Goal: Register for event/course

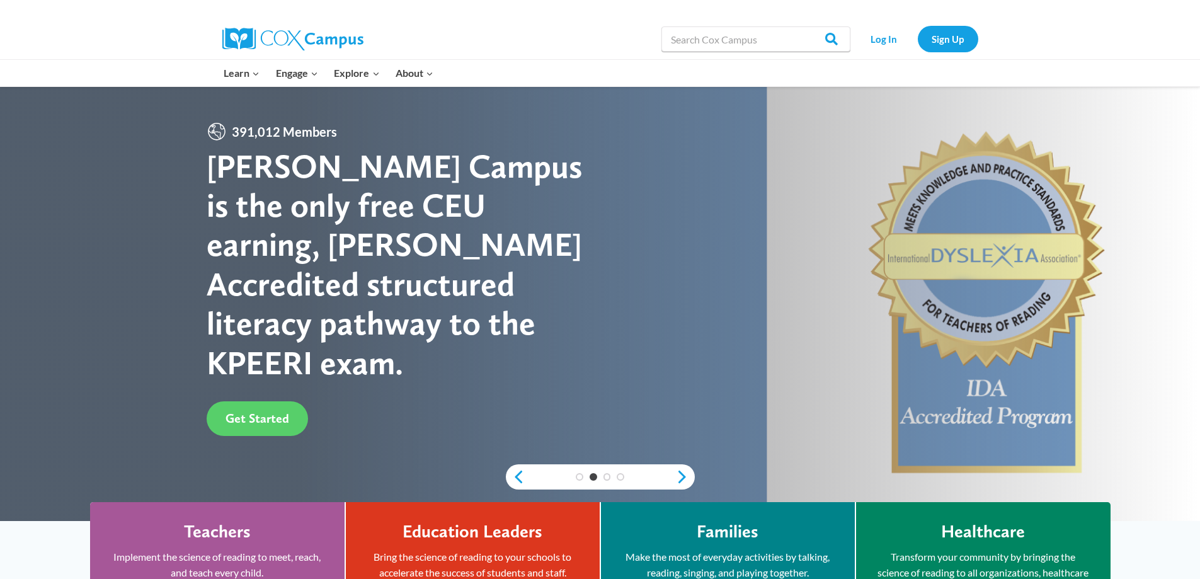
click at [118, 217] on div at bounding box center [600, 304] width 1200 height 434
click at [890, 35] on link "Log In" at bounding box center [884, 39] width 55 height 26
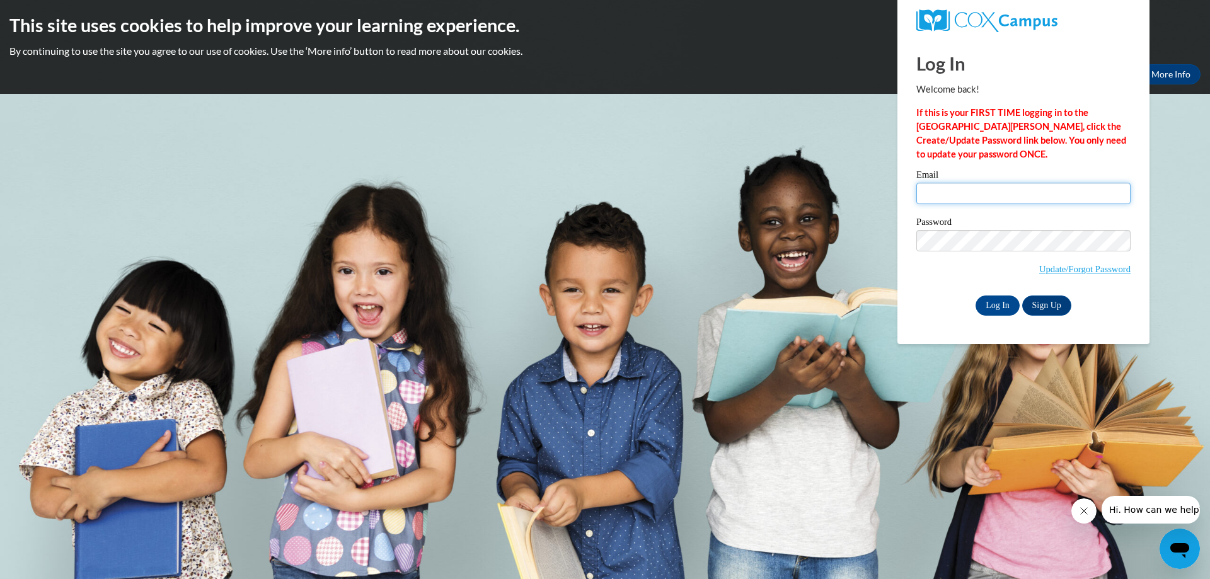
click at [992, 193] on input "Email" at bounding box center [1023, 193] width 214 height 21
type input "[PERSON_NAME][EMAIL_ADDRESS][PERSON_NAME][DOMAIN_NAME]"
click at [975, 296] on input "Log In" at bounding box center [997, 306] width 44 height 20
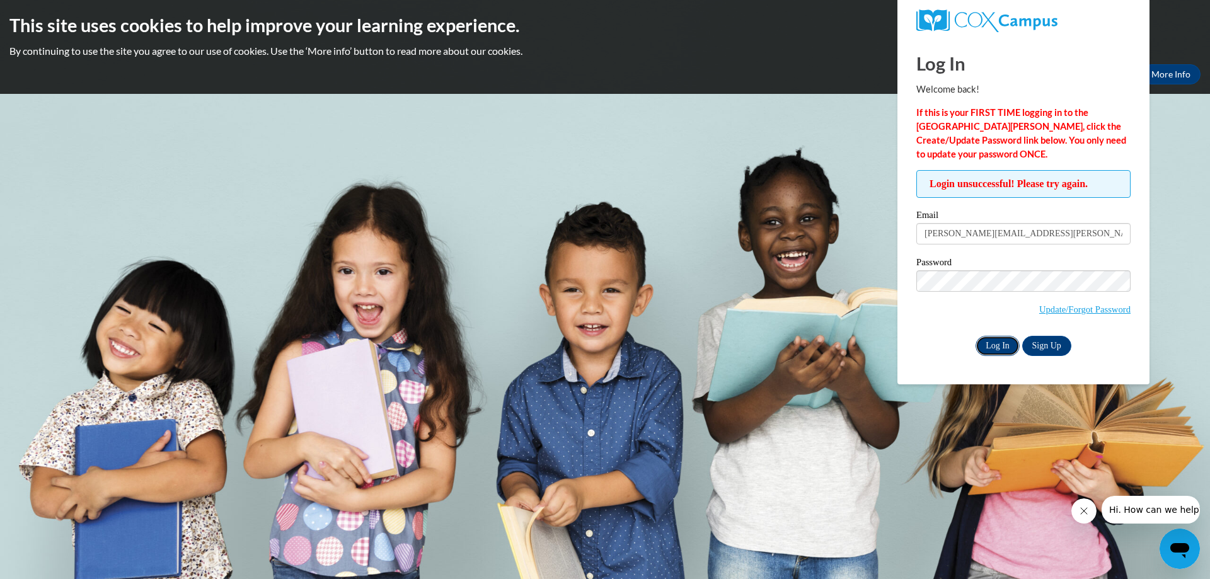
click at [1001, 343] on input "Log In" at bounding box center [997, 346] width 44 height 20
click at [1089, 307] on link "Update/Forgot Password" at bounding box center [1084, 309] width 91 height 10
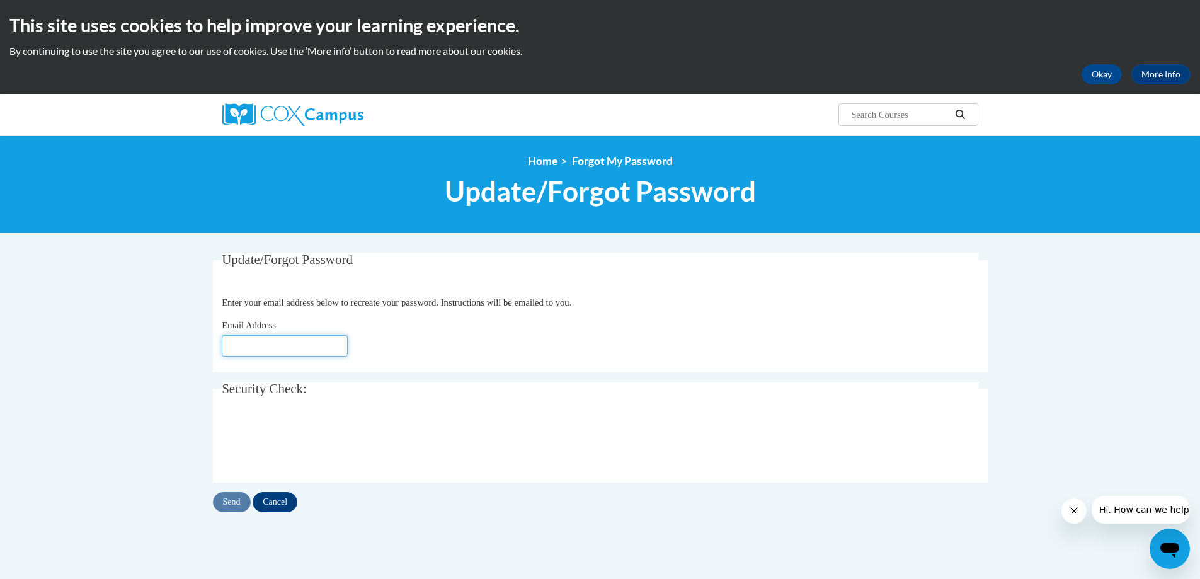
click at [318, 345] on input "Email Address" at bounding box center [285, 345] width 126 height 21
type input "laney.brandi.s@muscogee.k12.ga.us"
click at [228, 510] on input "Send" at bounding box center [232, 502] width 38 height 20
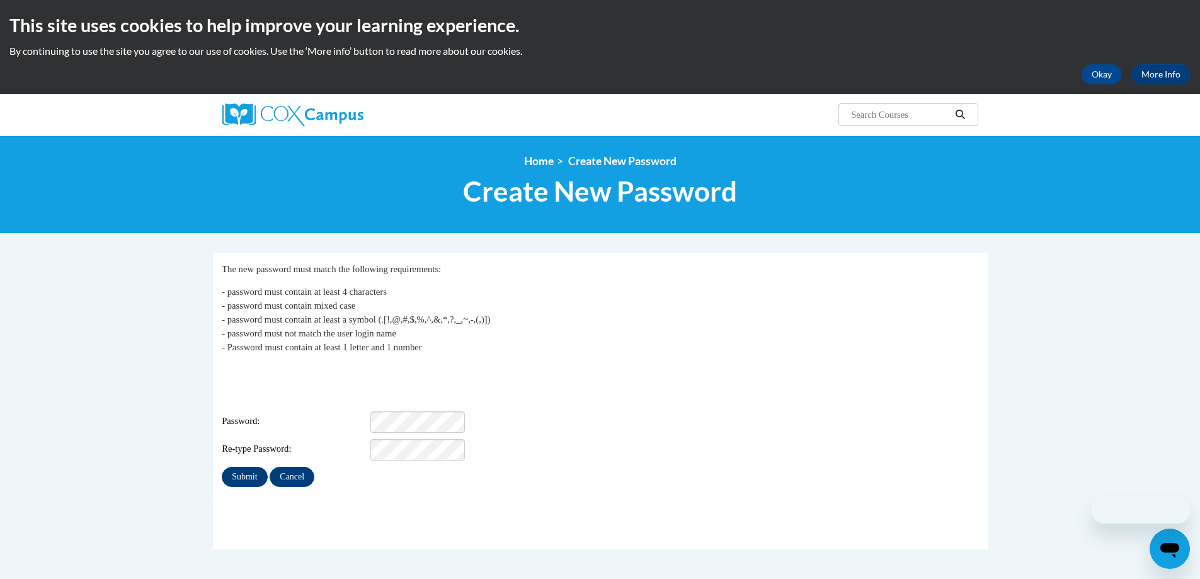
scroll to position [63, 0]
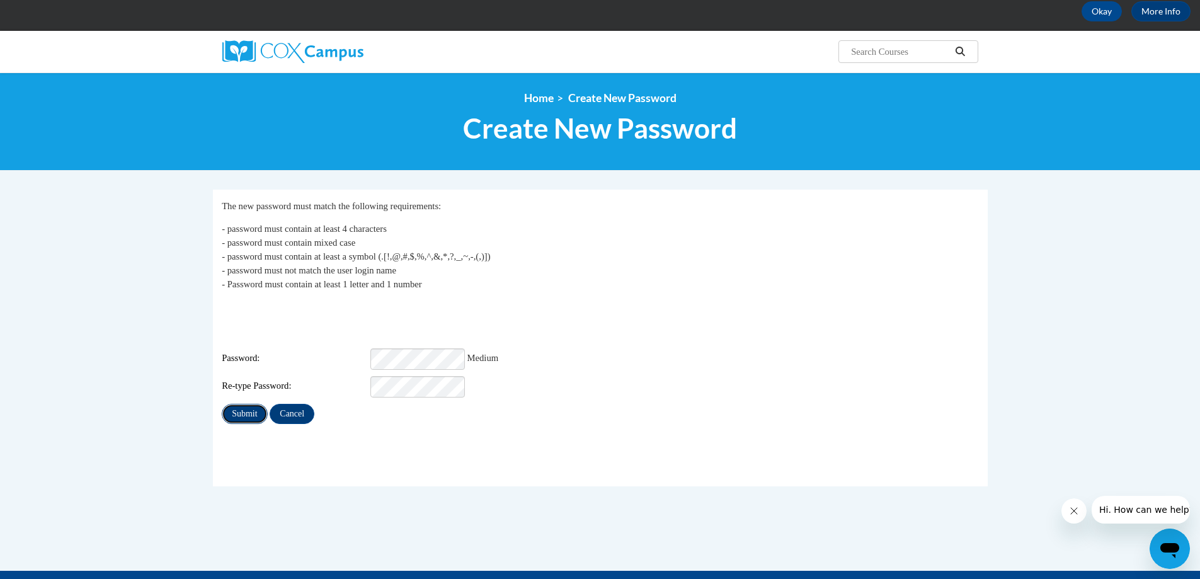
click at [247, 404] on input "Submit" at bounding box center [244, 414] width 45 height 20
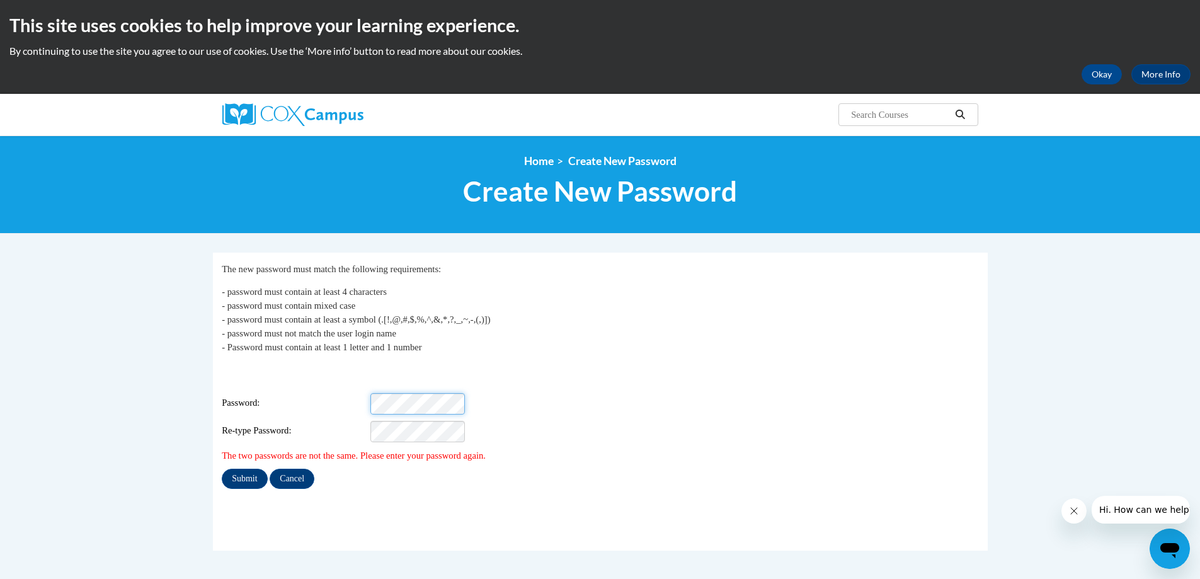
click at [306, 396] on div "Password:" at bounding box center [600, 403] width 757 height 21
click at [241, 469] on input "Submit" at bounding box center [244, 479] width 45 height 20
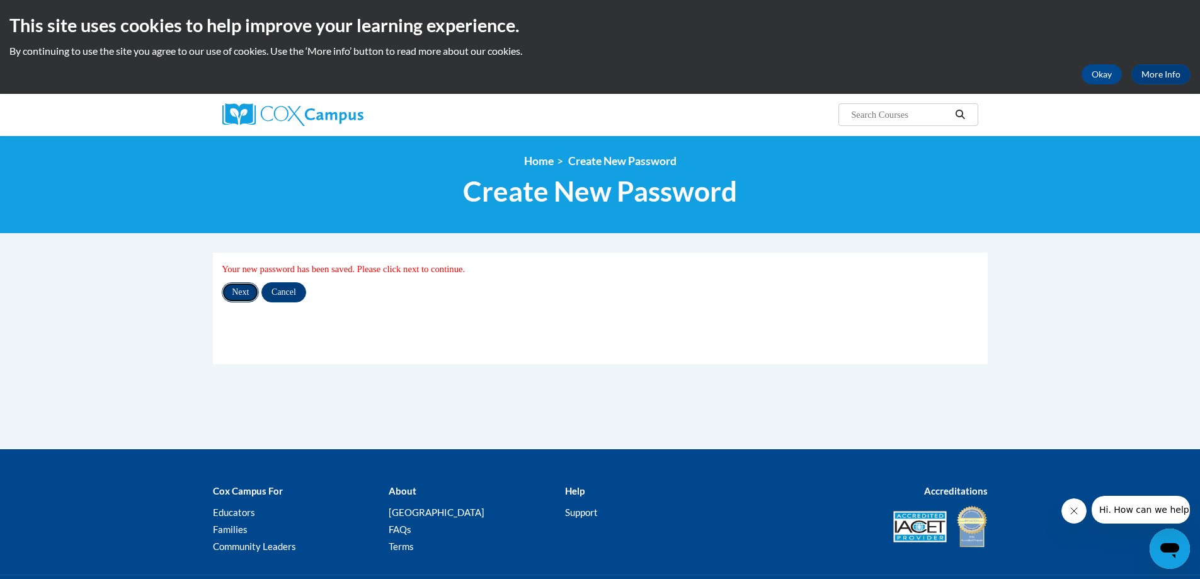
click at [243, 290] on input "Next" at bounding box center [240, 292] width 37 height 20
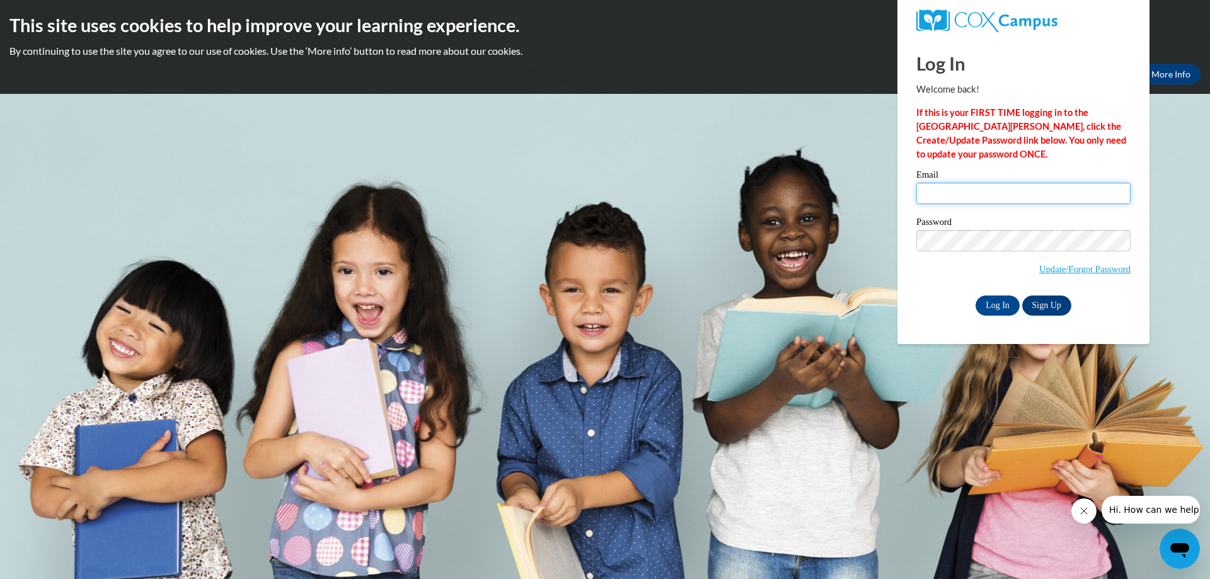
type input "[EMAIL_ADDRESS][DOMAIN_NAME]"
click at [724, 239] on body "This site uses cookies to help improve your learning experience. By continuing …" at bounding box center [605, 289] width 1210 height 579
click at [998, 299] on input "Log In" at bounding box center [997, 306] width 44 height 20
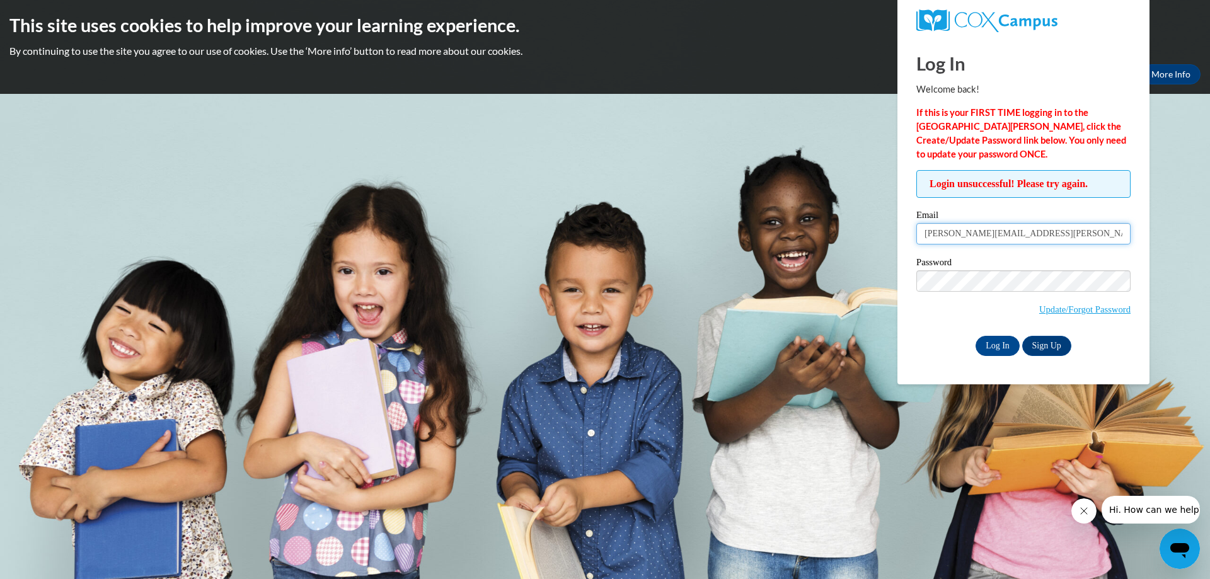
drag, startPoint x: 1089, startPoint y: 236, endPoint x: 904, endPoint y: 236, distance: 185.9
click at [904, 236] on div "Log In Welcome back! If this is your FIRST TIME logging in to the NEW Cox Campu…" at bounding box center [1023, 211] width 271 height 347
type input "laney.brandi.s@muscogee.k12.ga.us"
drag, startPoint x: 901, startPoint y: 335, endPoint x: 928, endPoint y: 301, distance: 43.1
click at [902, 331] on div "Log In Welcome back! If this is your FIRST TIME logging in to the NEW Cox Campu…" at bounding box center [1023, 211] width 271 height 347
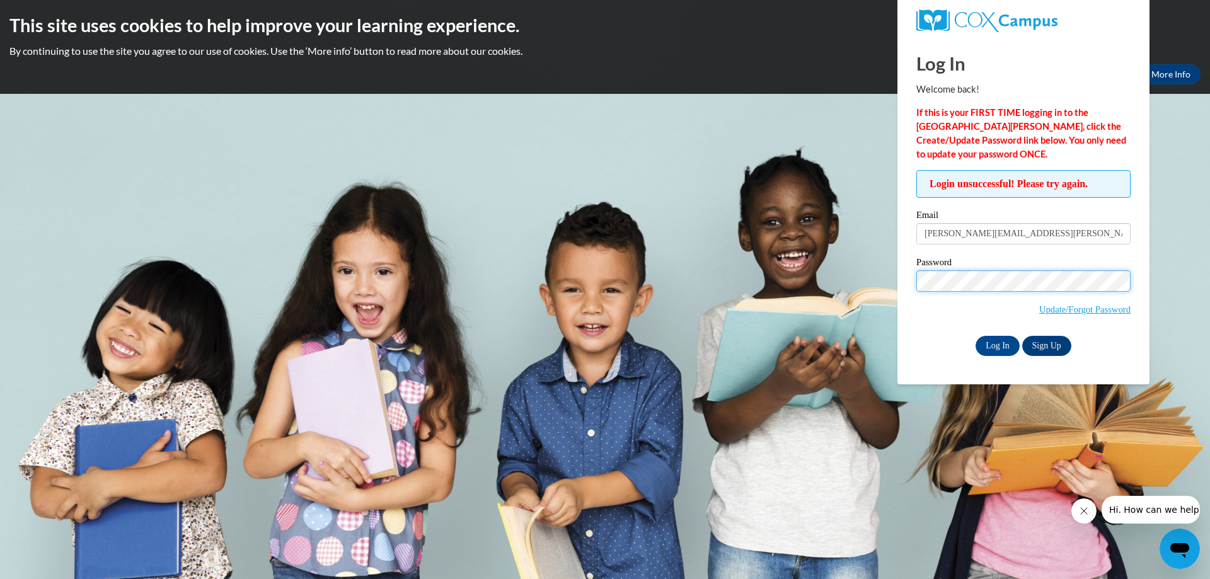
click at [909, 283] on div "Login unsuccessful! Please try again. Please enter your email! Please enter you…" at bounding box center [1023, 262] width 233 height 185
click at [936, 319] on span "Update/Forgot Password" at bounding box center [1023, 296] width 214 height 52
click at [992, 340] on input "Log In" at bounding box center [997, 346] width 44 height 20
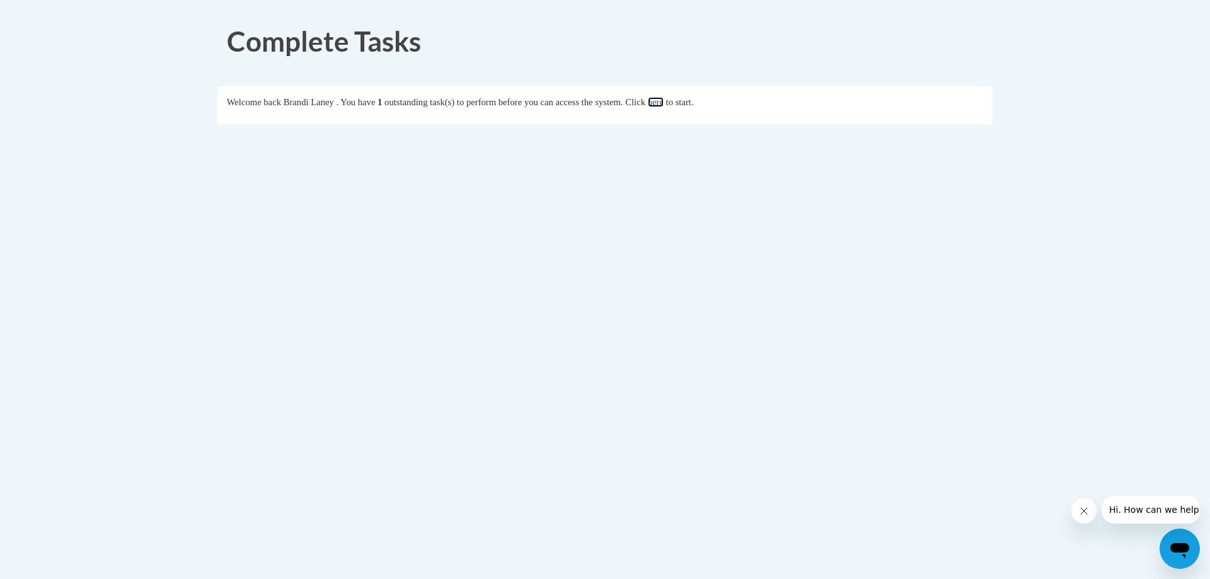
click at [664, 102] on link "here" at bounding box center [656, 102] width 16 height 10
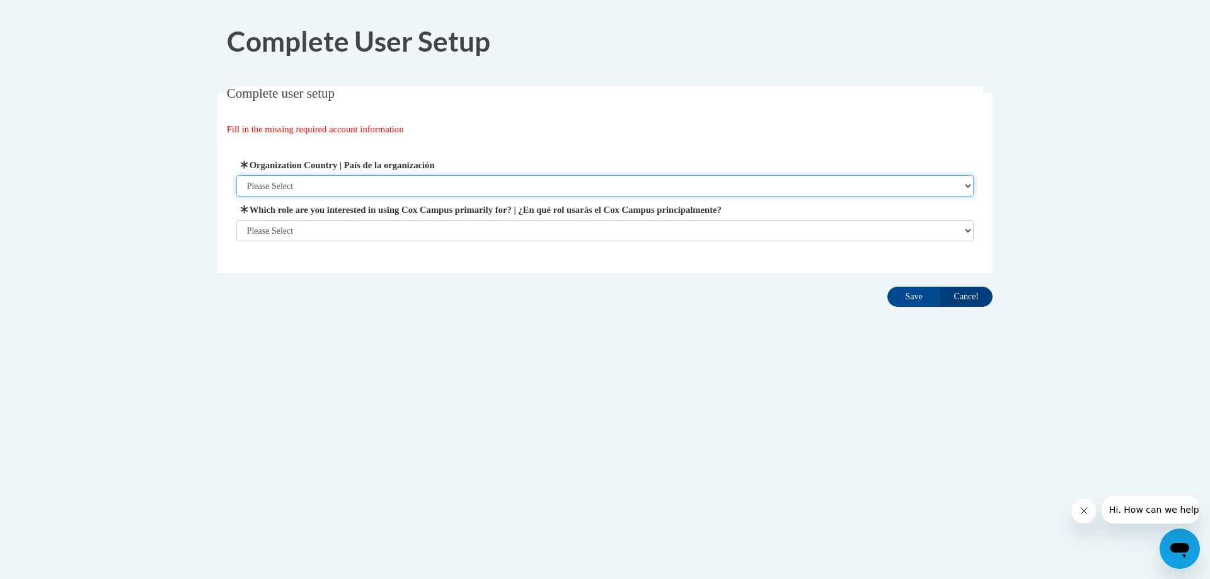
click at [330, 183] on select "Please Select [GEOGRAPHIC_DATA] | [GEOGRAPHIC_DATA] Outside of [GEOGRAPHIC_DATA…" at bounding box center [605, 185] width 738 height 21
select select "ad49bcad-a171-4b2e-b99c-48b446064914"
click at [236, 175] on select "Please Select [GEOGRAPHIC_DATA] | [GEOGRAPHIC_DATA] Outside of [GEOGRAPHIC_DATA…" at bounding box center [605, 185] width 738 height 21
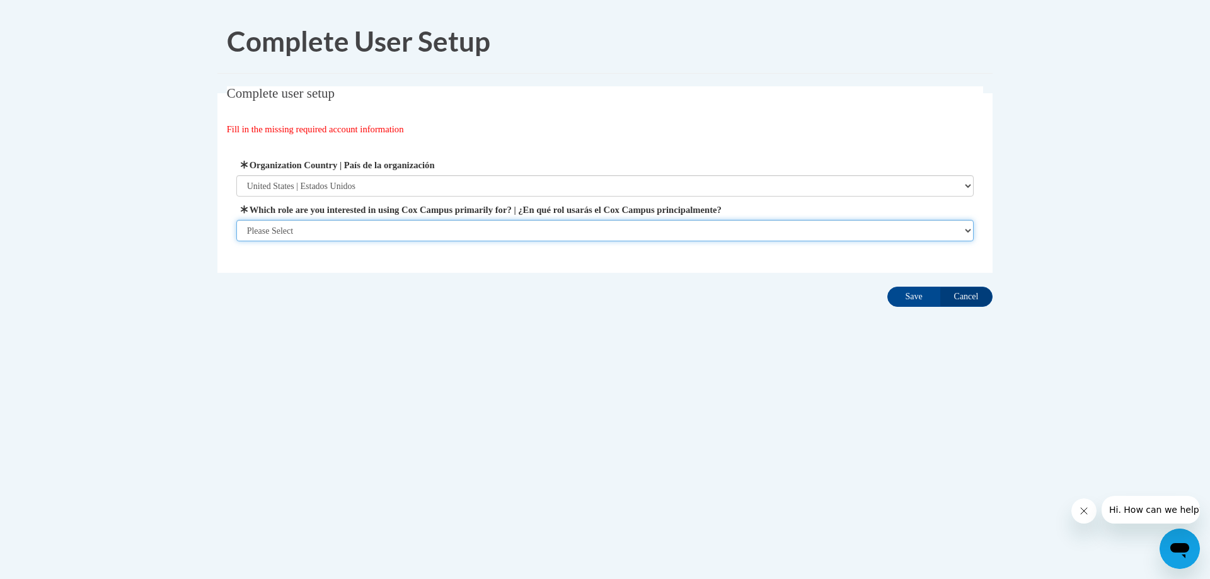
click at [334, 229] on select "Please Select College/University | Colegio/Universidad Community/Nonprofit Part…" at bounding box center [605, 230] width 738 height 21
select select "fbf2d438-af2f-41f8-98f1-81c410e29de3"
click at [236, 241] on select "Please Select College/University | Colegio/Universidad Community/Nonprofit Part…" at bounding box center [605, 230] width 738 height 21
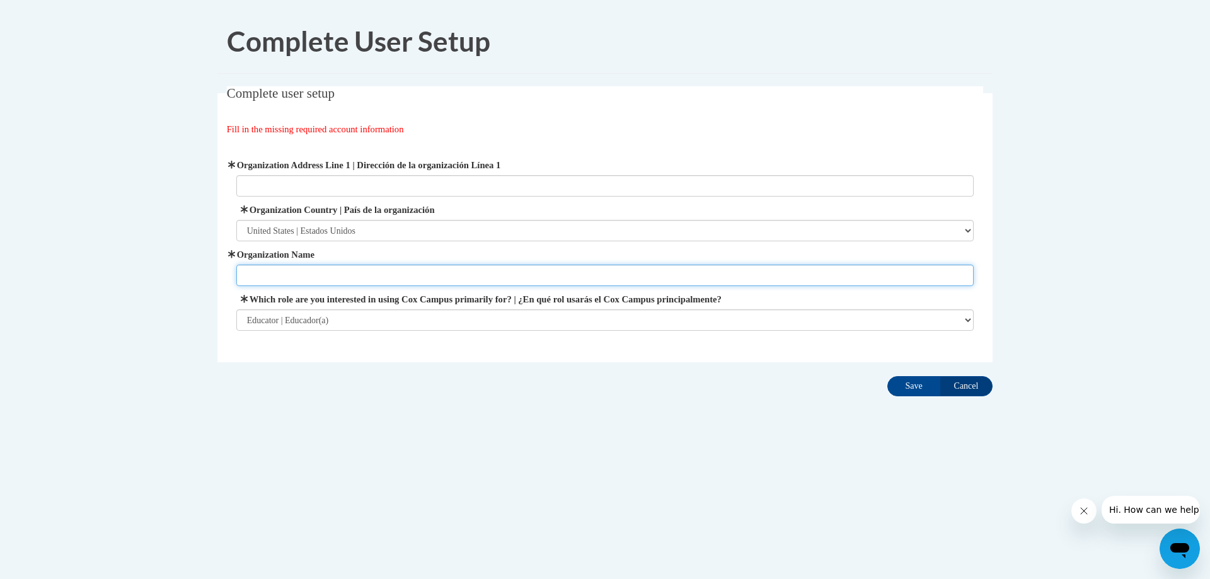
click at [340, 279] on input "Organization Name" at bounding box center [605, 275] width 738 height 21
type input "[GEOGRAPHIC_DATA]"
click at [383, 359] on fieldset "Complete user setup Fill in the missing required account information User Profi…" at bounding box center [604, 224] width 775 height 276
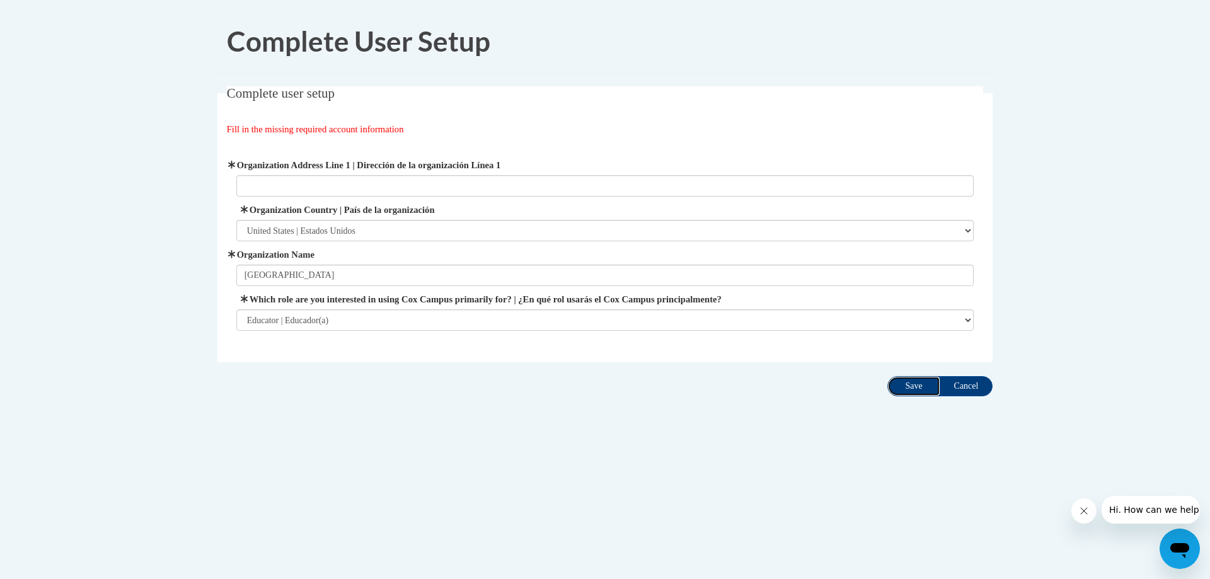
click at [922, 393] on input "Save" at bounding box center [913, 386] width 53 height 20
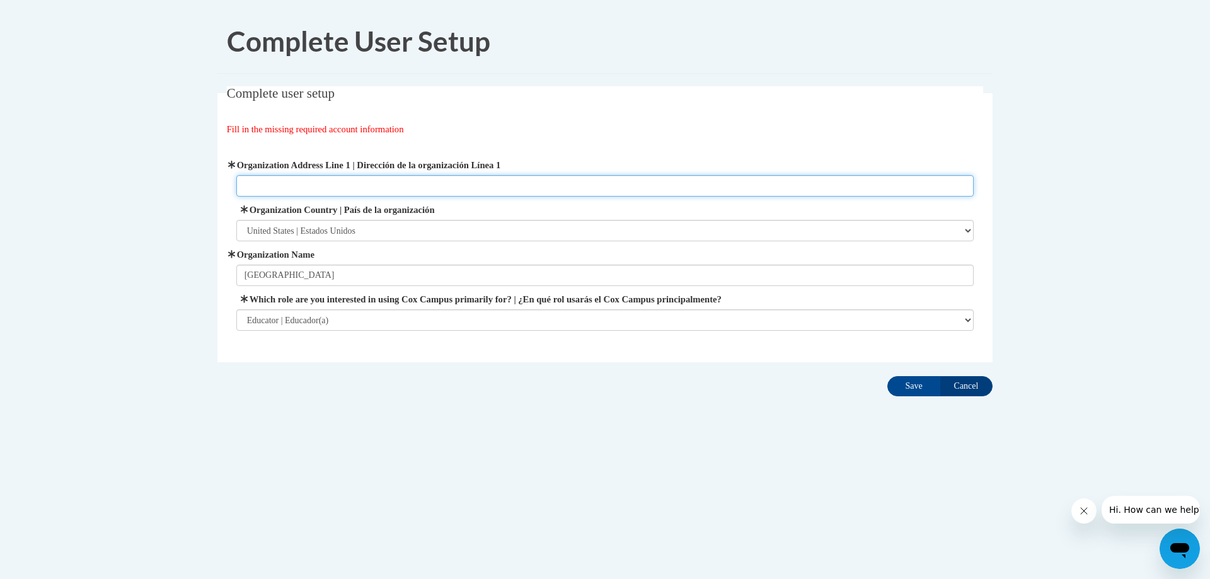
click at [410, 181] on input "Organization Address Line 1 | Dirección de la organización Línea 1" at bounding box center [605, 185] width 738 height 21
type input "Muscogee County Schools"
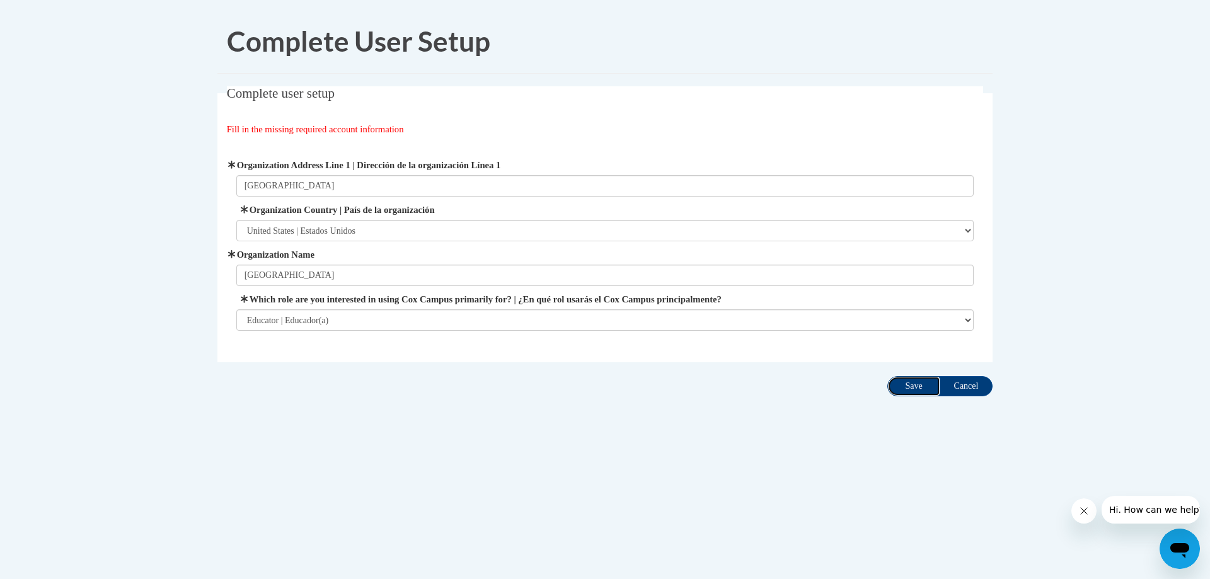
click at [913, 388] on input "Save" at bounding box center [913, 386] width 53 height 20
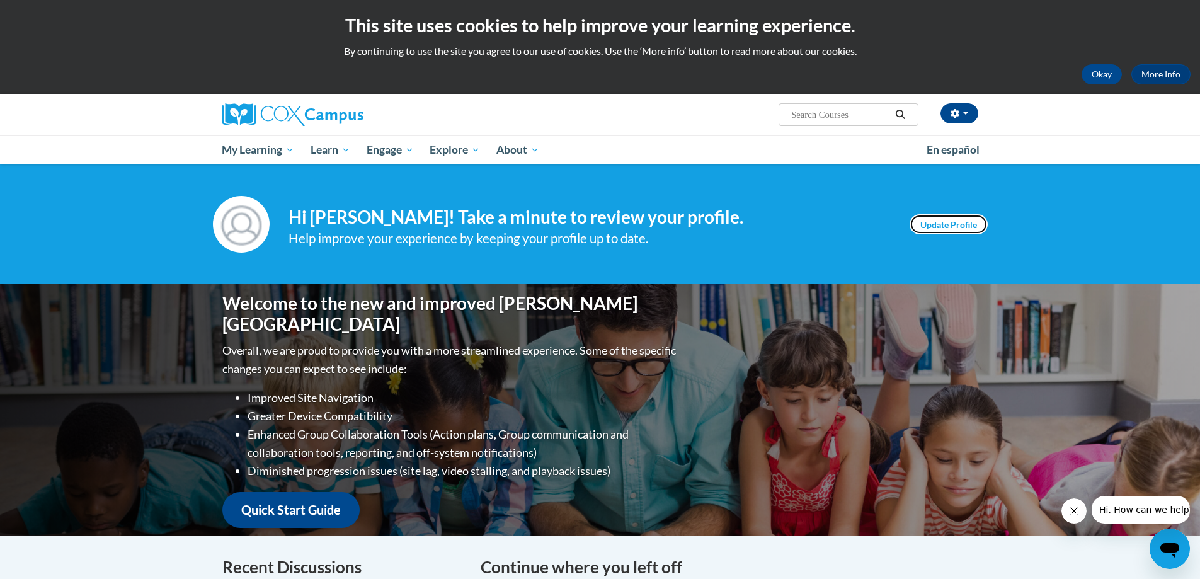
click at [975, 220] on link "Update Profile" at bounding box center [949, 224] width 78 height 20
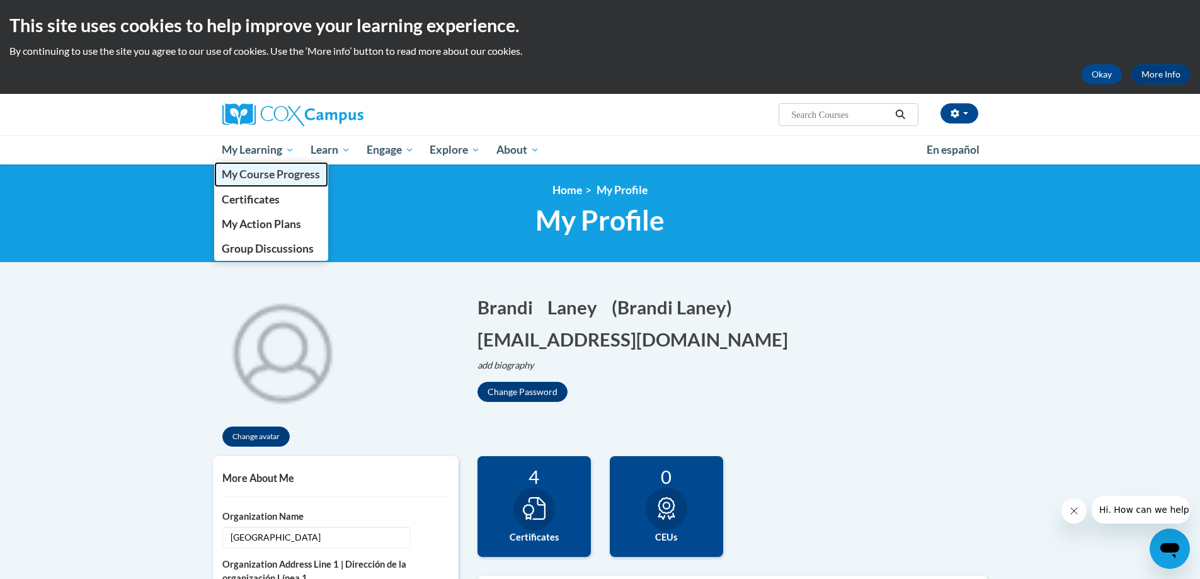
click at [265, 173] on span "My Course Progress" at bounding box center [271, 174] width 98 height 13
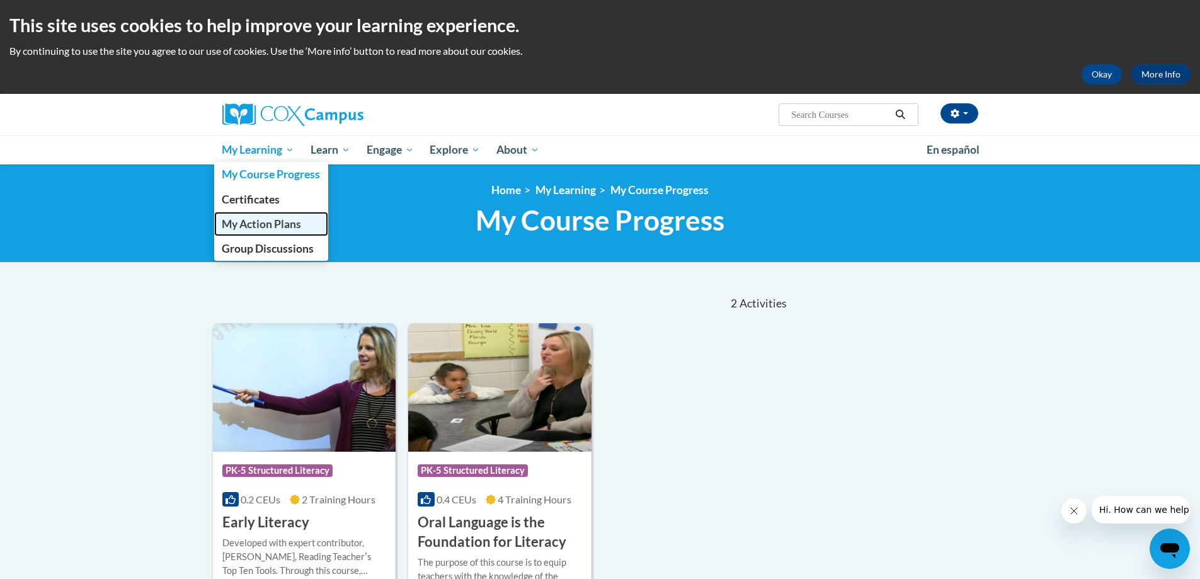
click at [285, 220] on span "My Action Plans" at bounding box center [261, 223] width 79 height 13
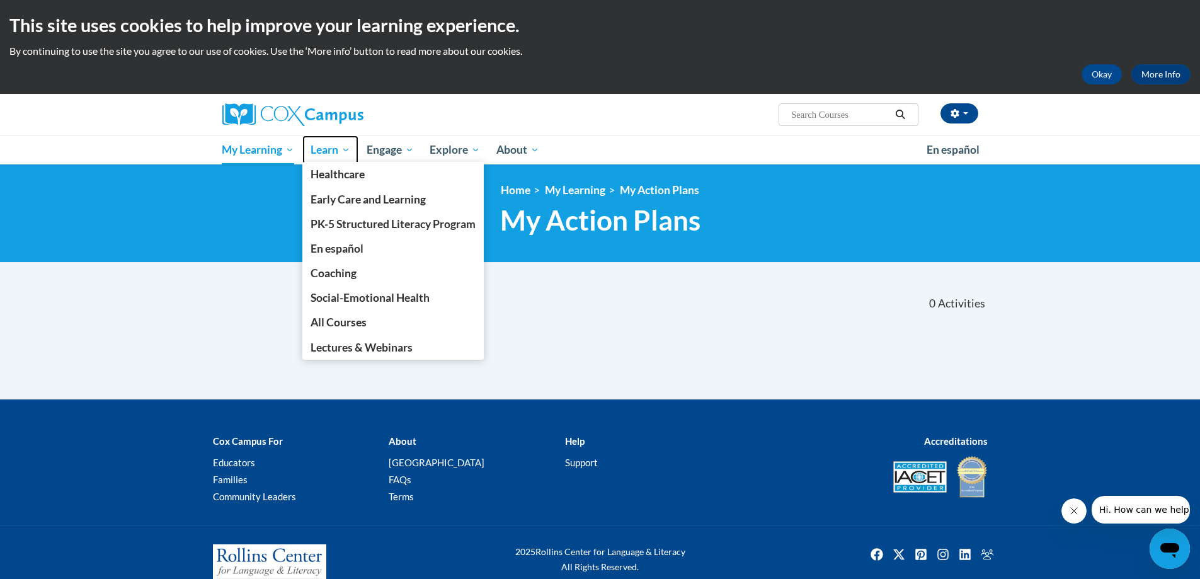
click at [346, 146] on span "Learn" at bounding box center [331, 149] width 40 height 15
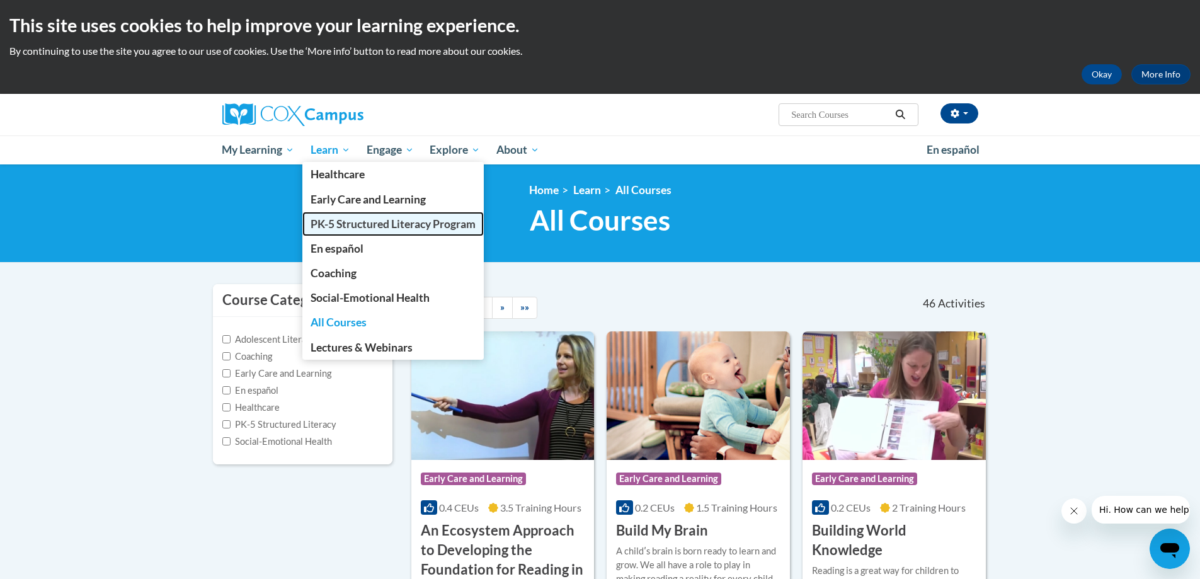
click at [331, 227] on span "PK-5 Structured Literacy Program" at bounding box center [393, 223] width 165 height 13
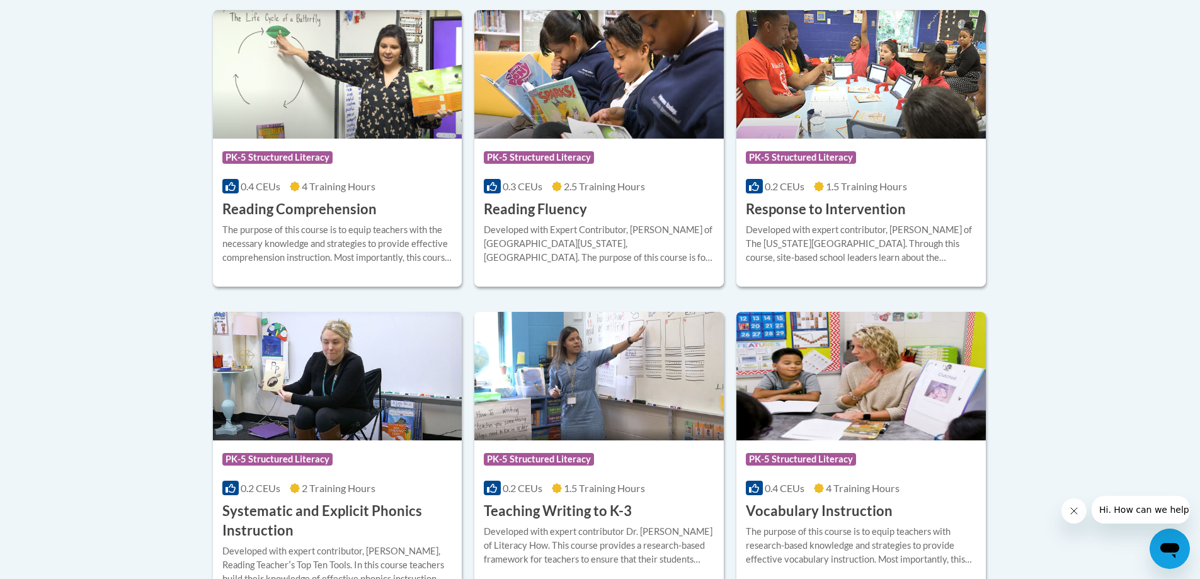
scroll to position [1197, 0]
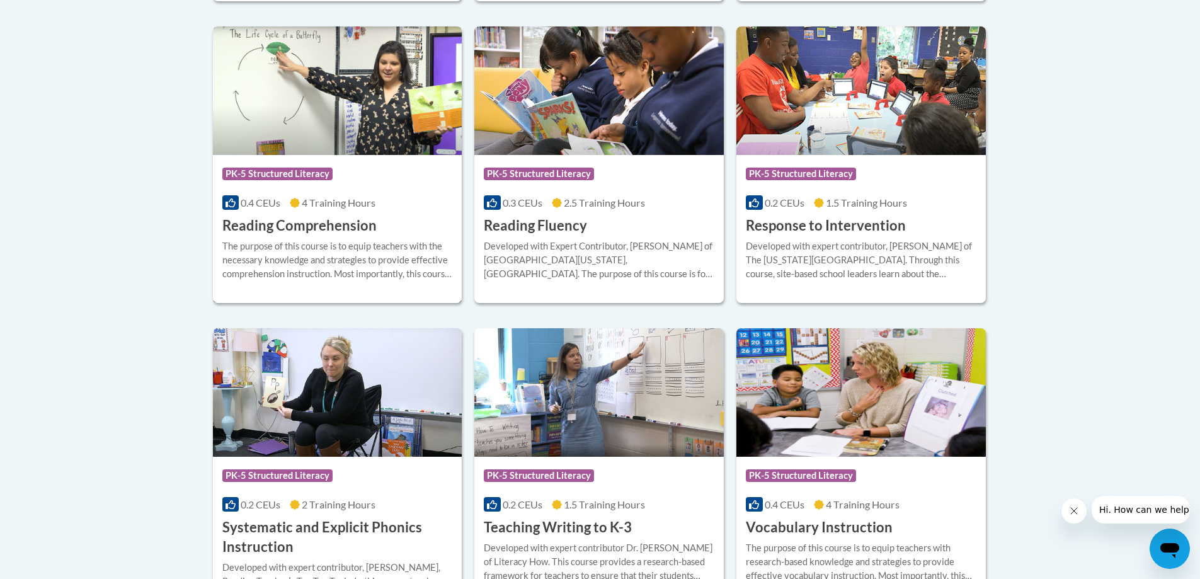
click at [451, 219] on div "Course Category: PK-5 Structured Literacy 0.4 CEUs 4 Training Hours COURSE Read…" at bounding box center [338, 195] width 250 height 81
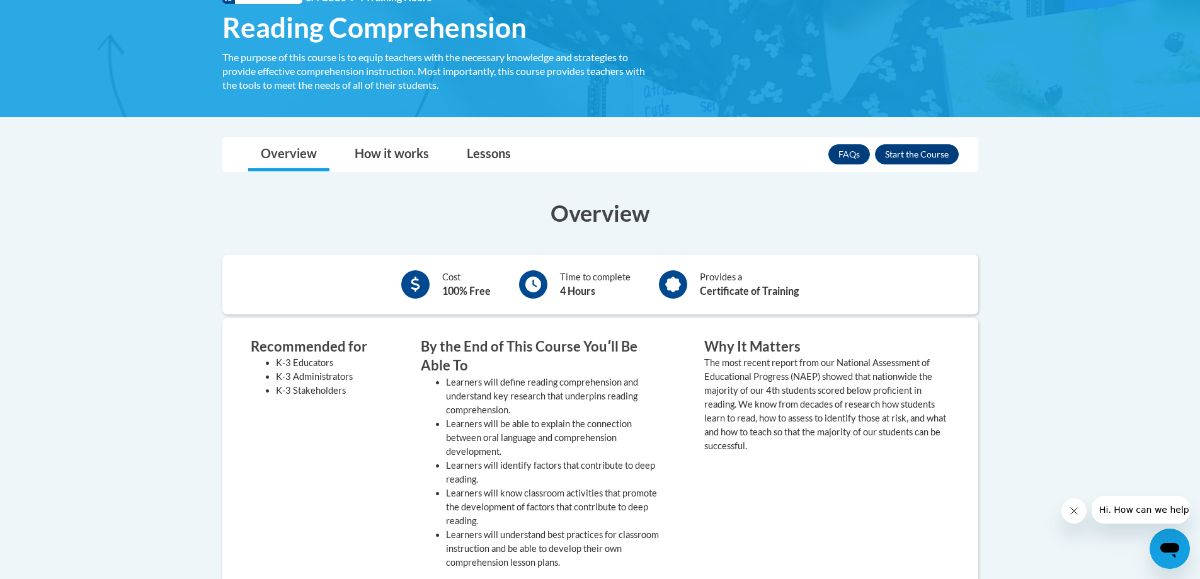
scroll to position [189, 0]
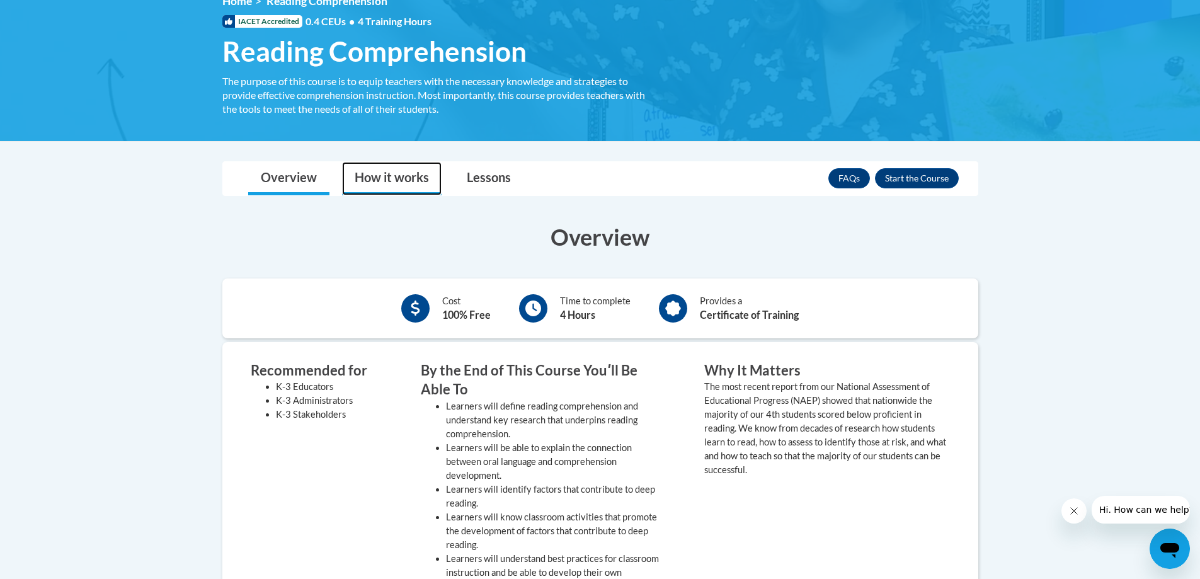
click at [399, 176] on link "How it works" at bounding box center [392, 178] width 100 height 33
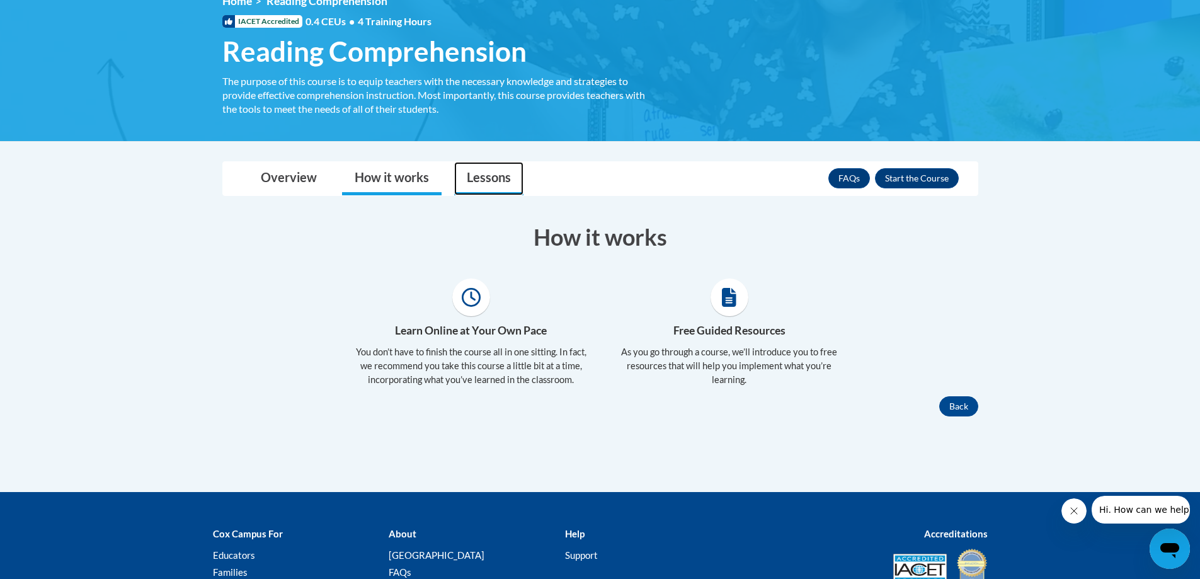
click at [515, 179] on link "Lessons" at bounding box center [488, 178] width 69 height 33
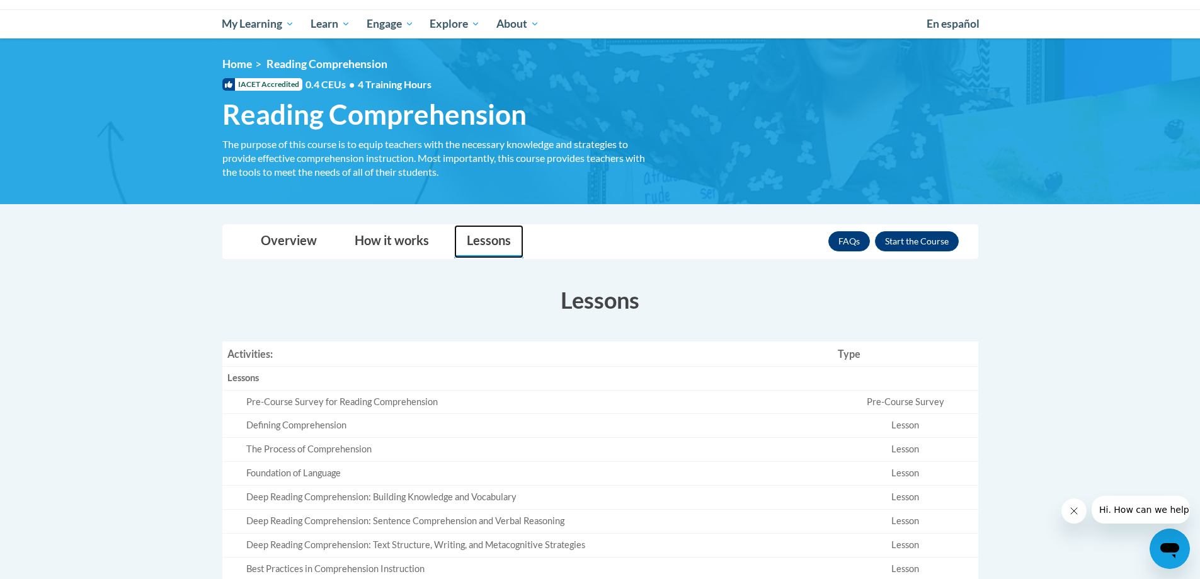
scroll to position [114, 0]
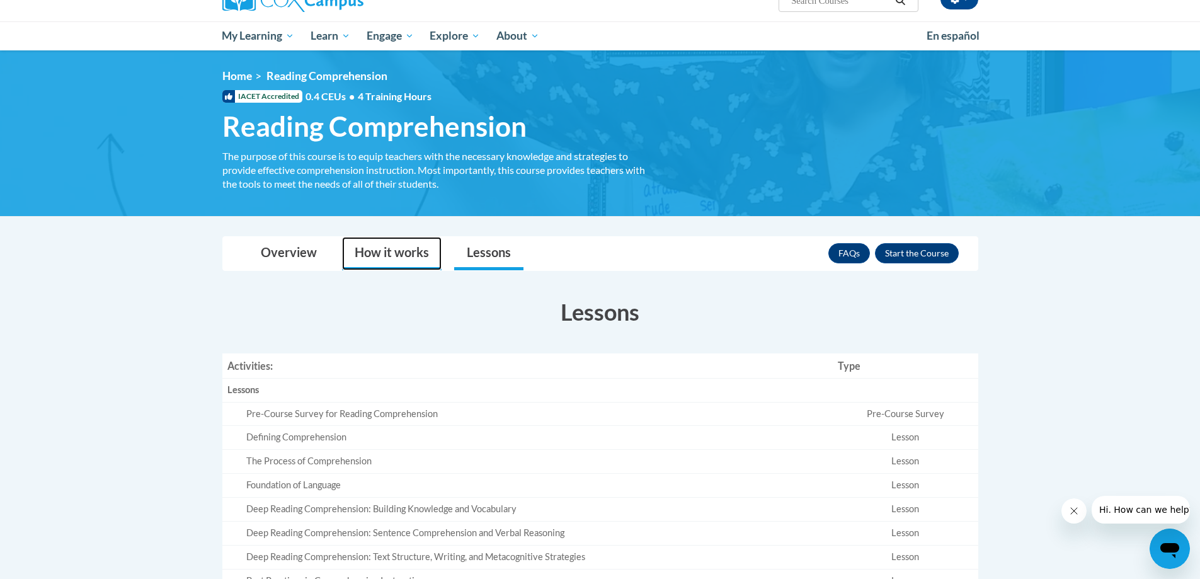
click at [405, 256] on link "How it works" at bounding box center [392, 253] width 100 height 33
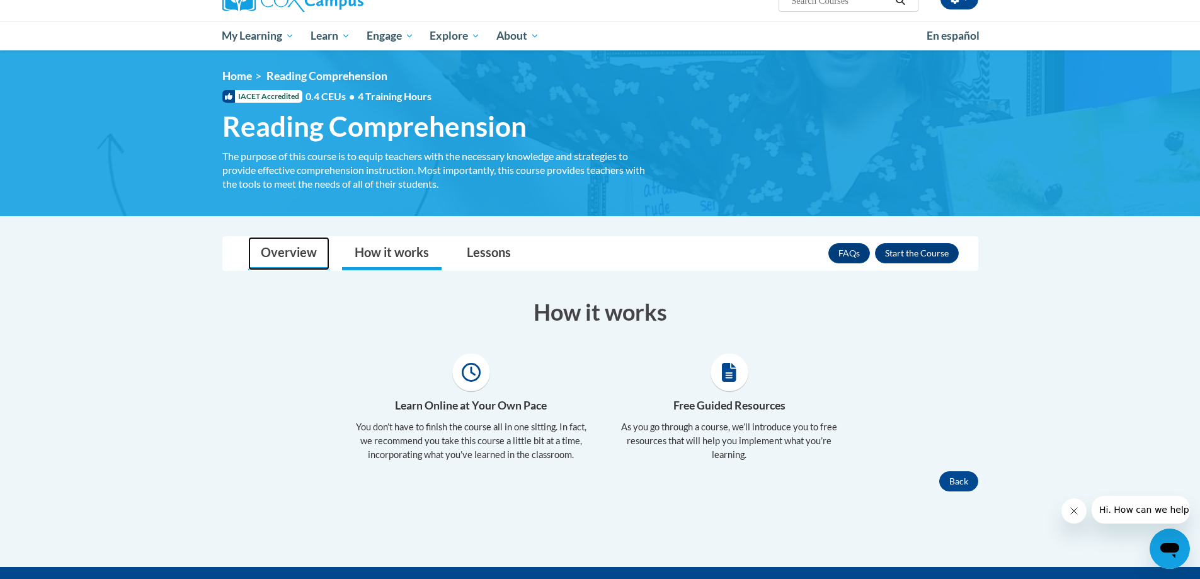
click at [305, 258] on link "Overview" at bounding box center [288, 253] width 81 height 33
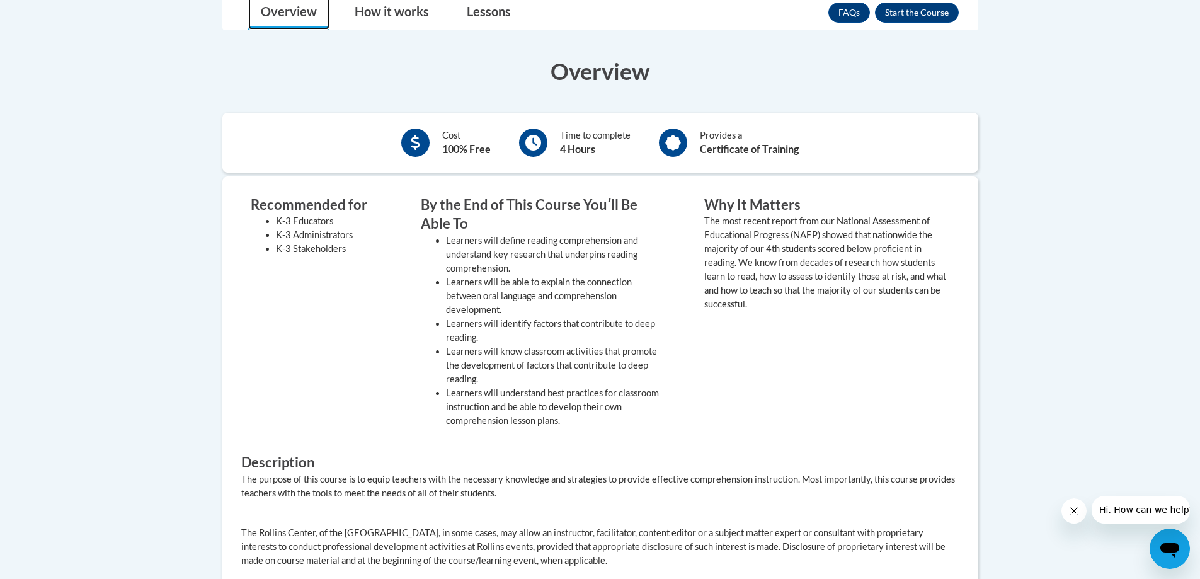
scroll to position [366, 0]
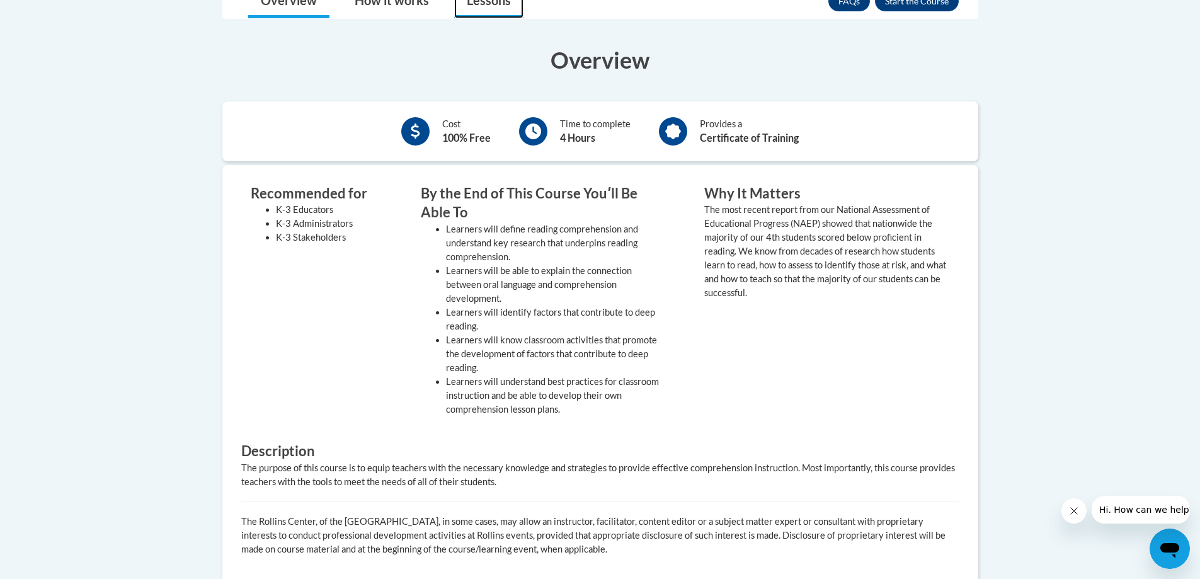
click at [478, 5] on link "Lessons" at bounding box center [488, 1] width 69 height 33
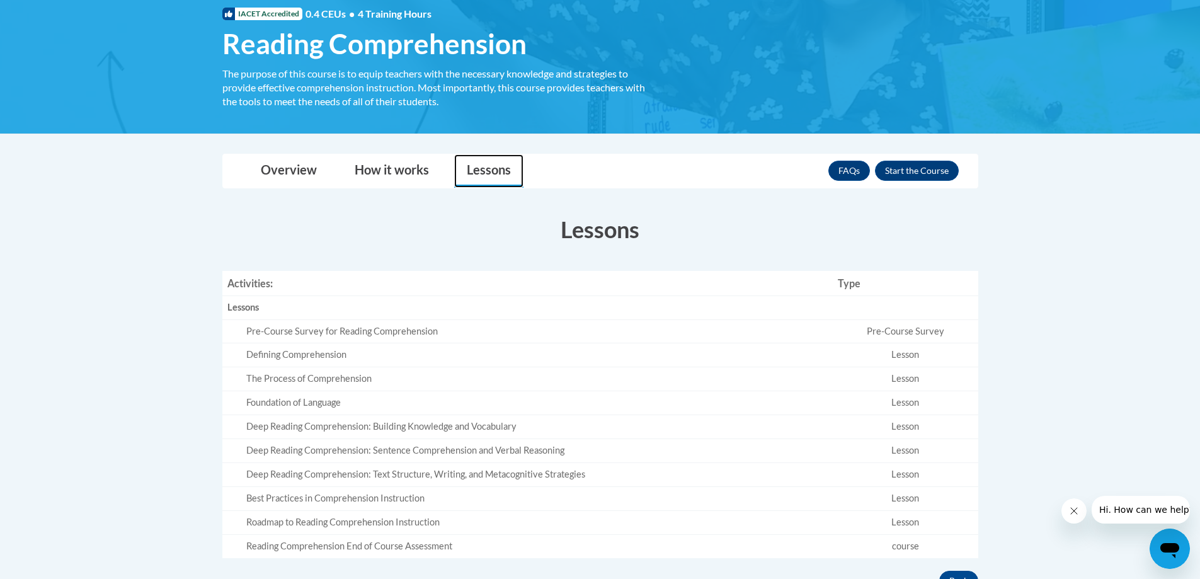
scroll to position [315, 0]
